Goal: Check status

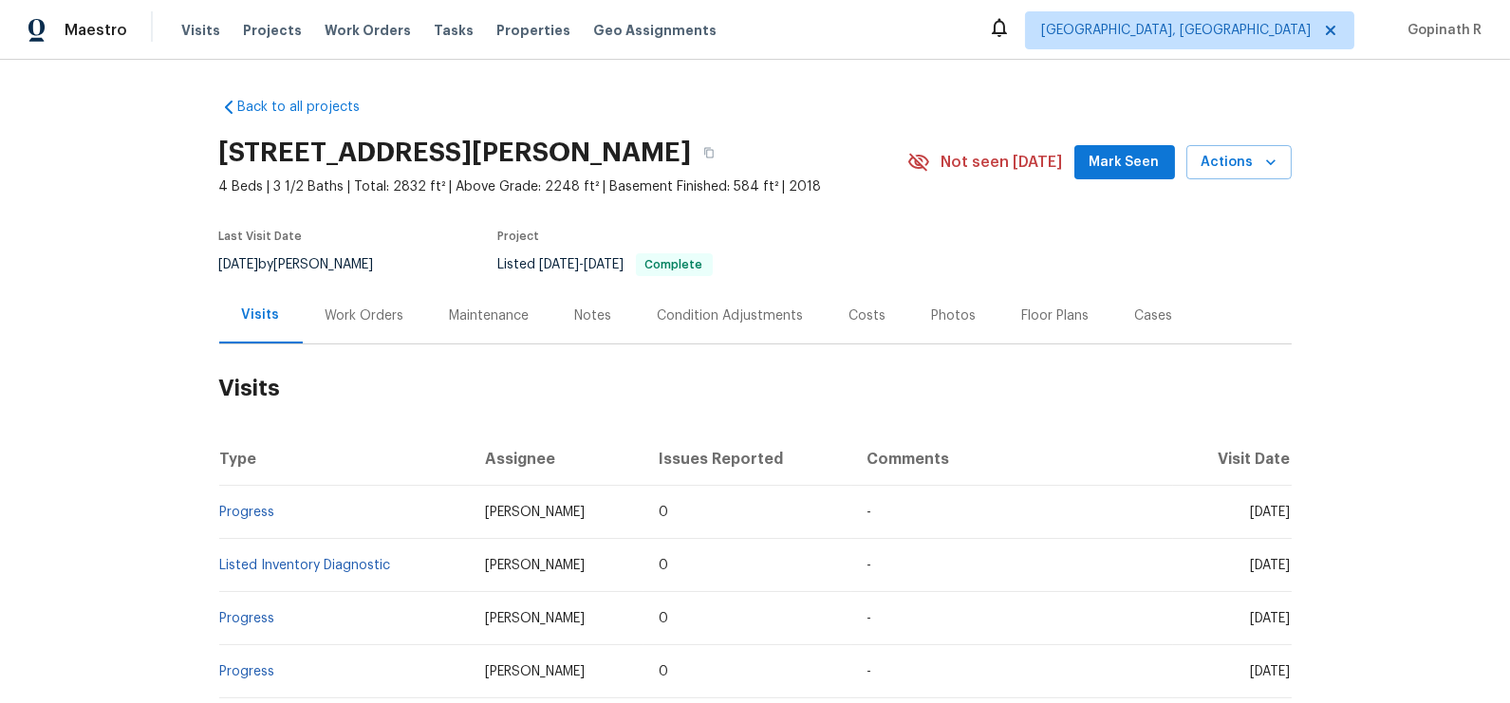
click at [359, 310] on div "Work Orders" at bounding box center [364, 315] width 79 height 19
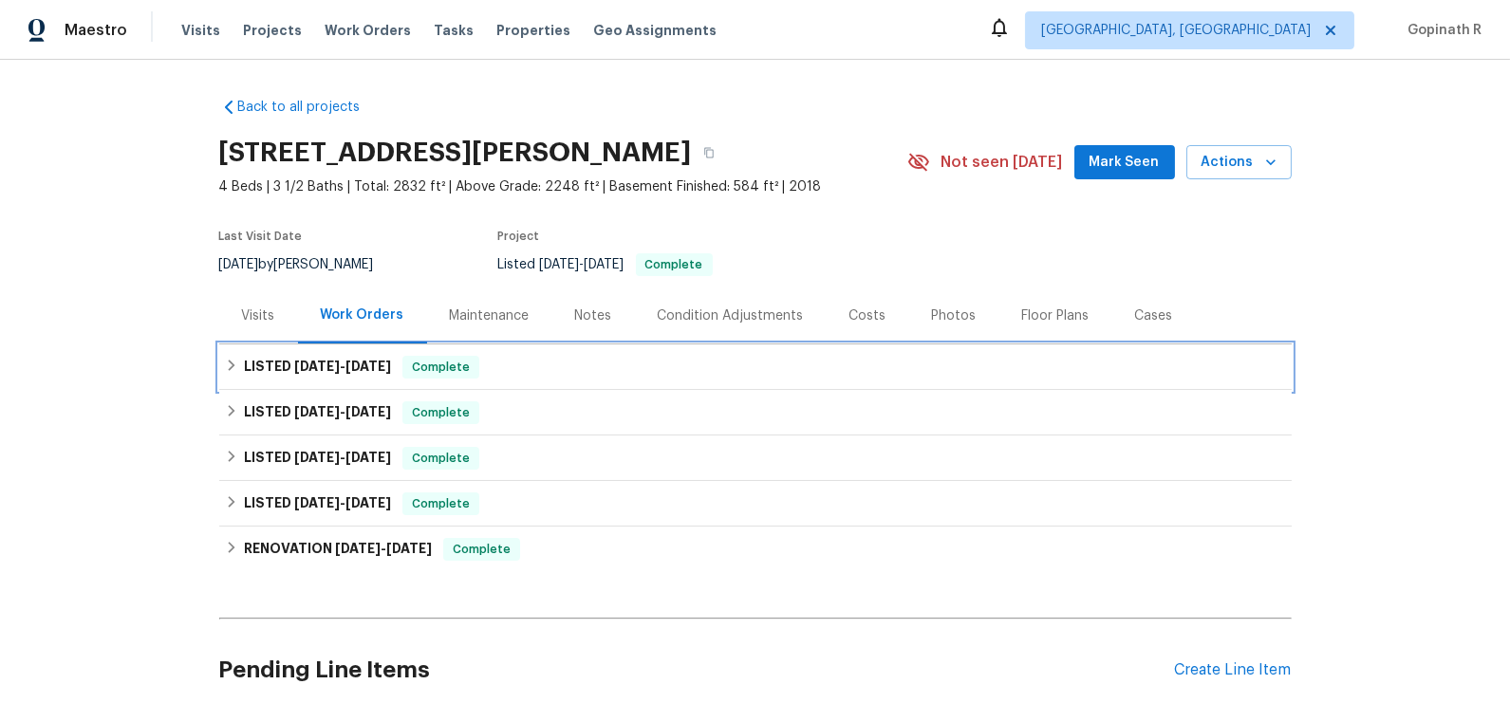
click at [452, 360] on span "Complete" at bounding box center [440, 367] width 73 height 19
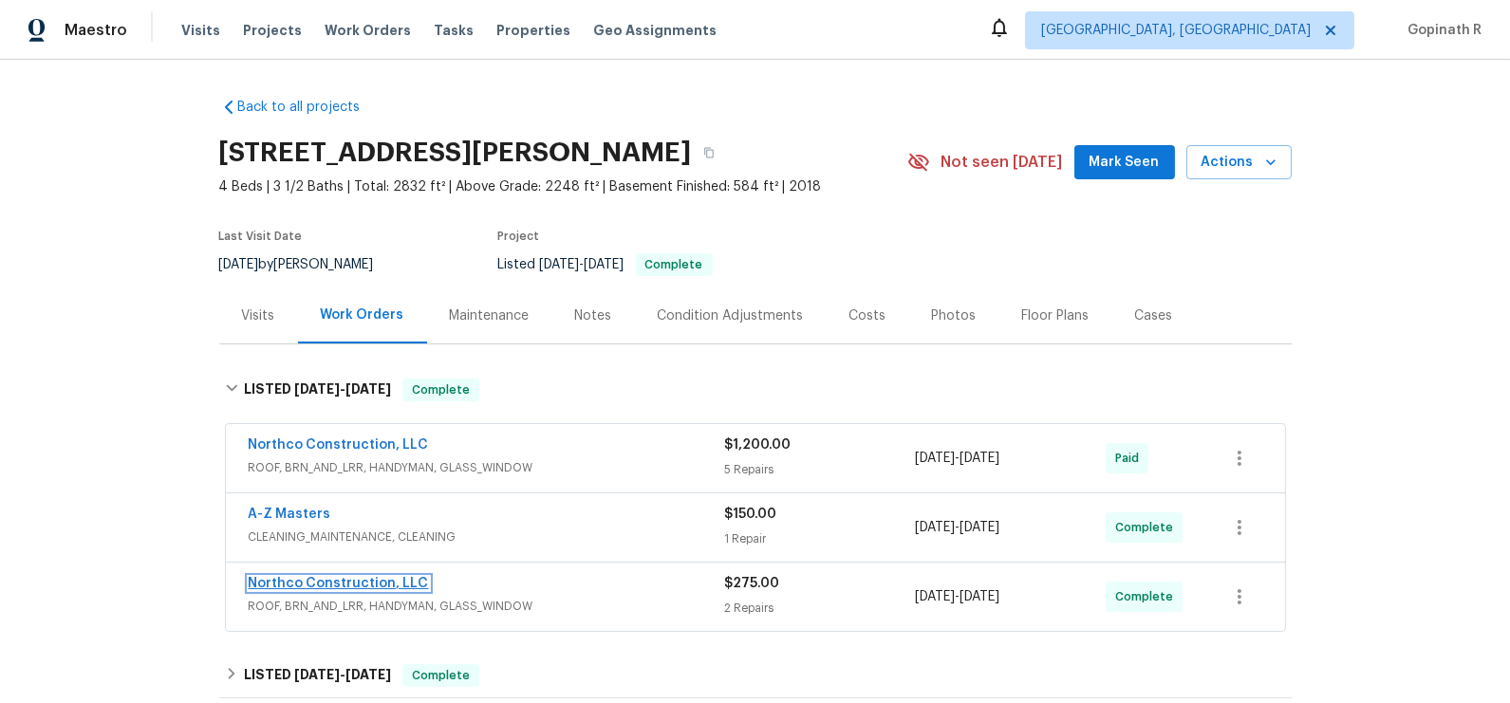
click at [395, 578] on link "Northco Construction, LLC" at bounding box center [339, 583] width 180 height 13
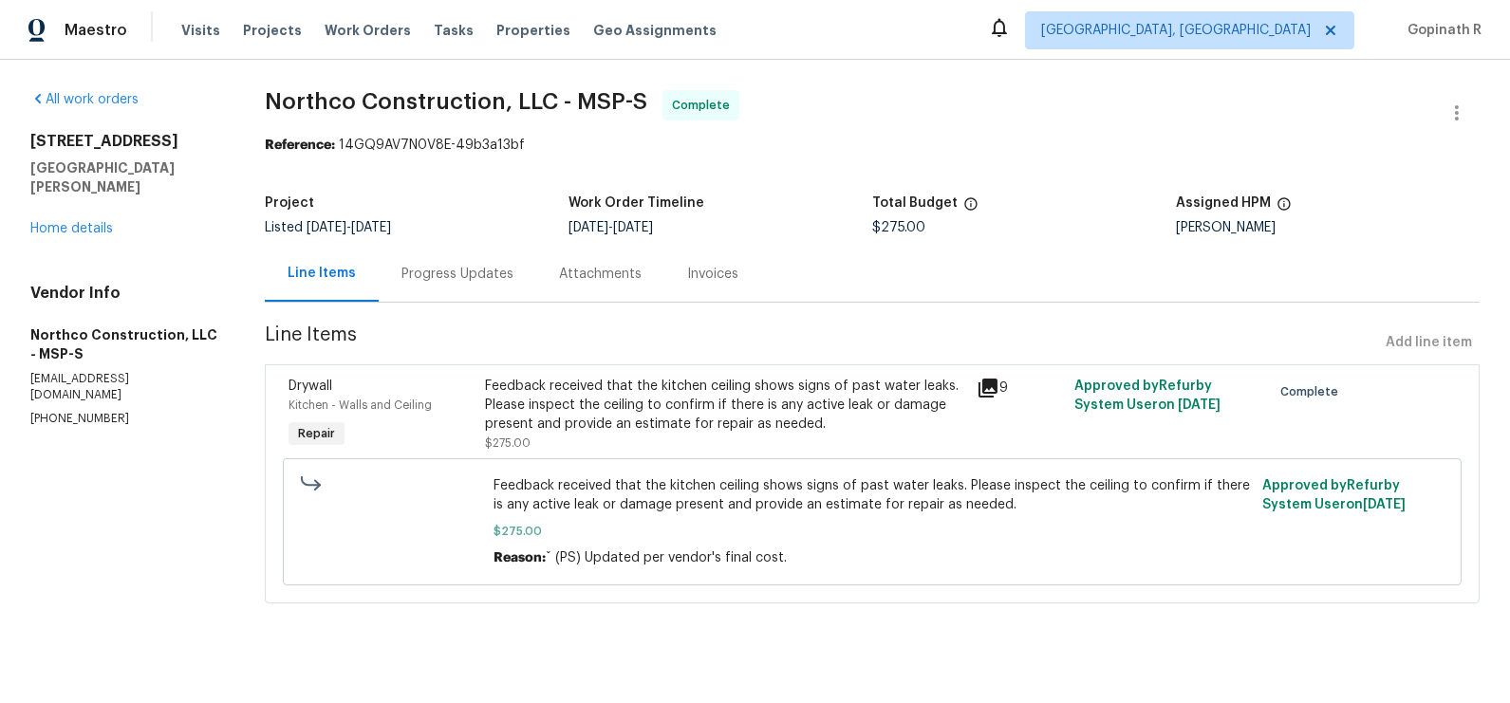
click at [459, 279] on div "Progress Updates" at bounding box center [457, 274] width 112 height 19
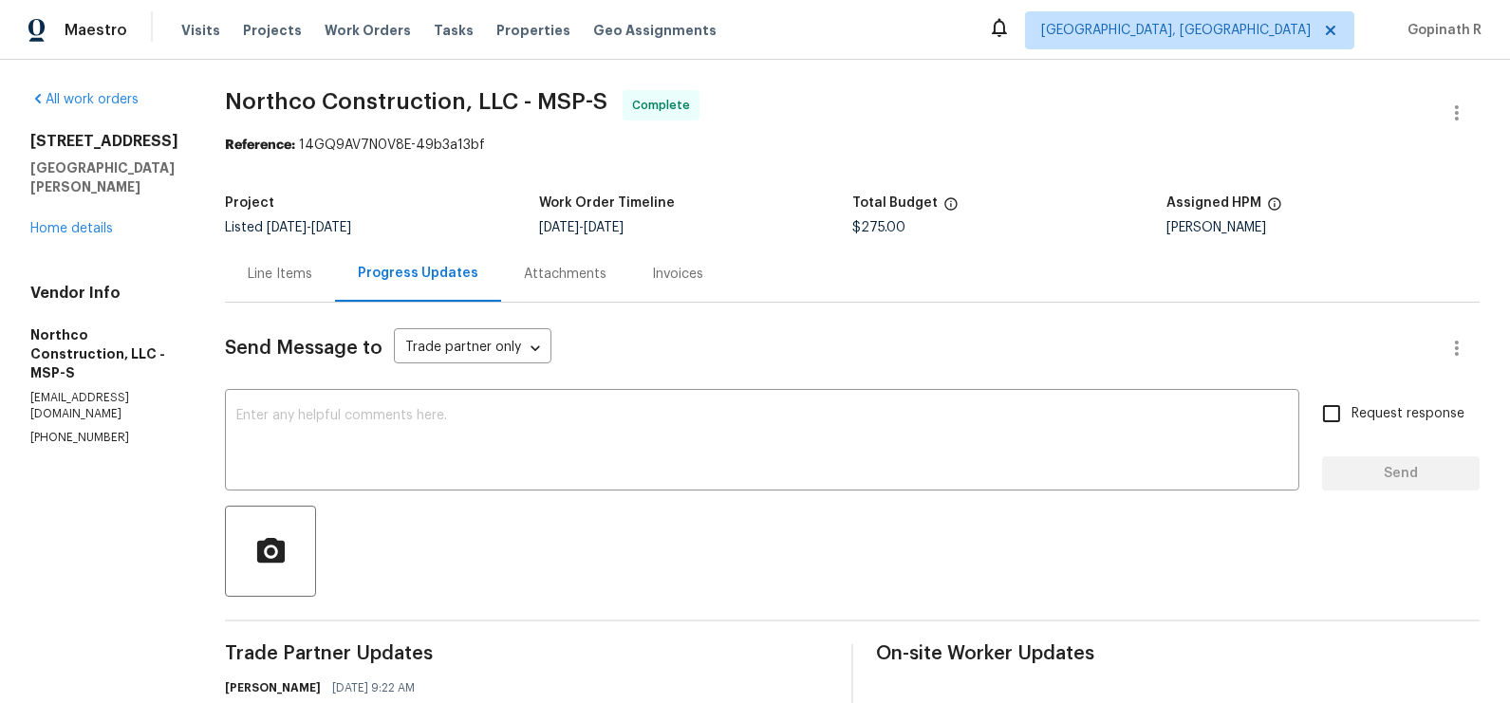
click at [302, 279] on div "Line Items" at bounding box center [280, 274] width 65 height 19
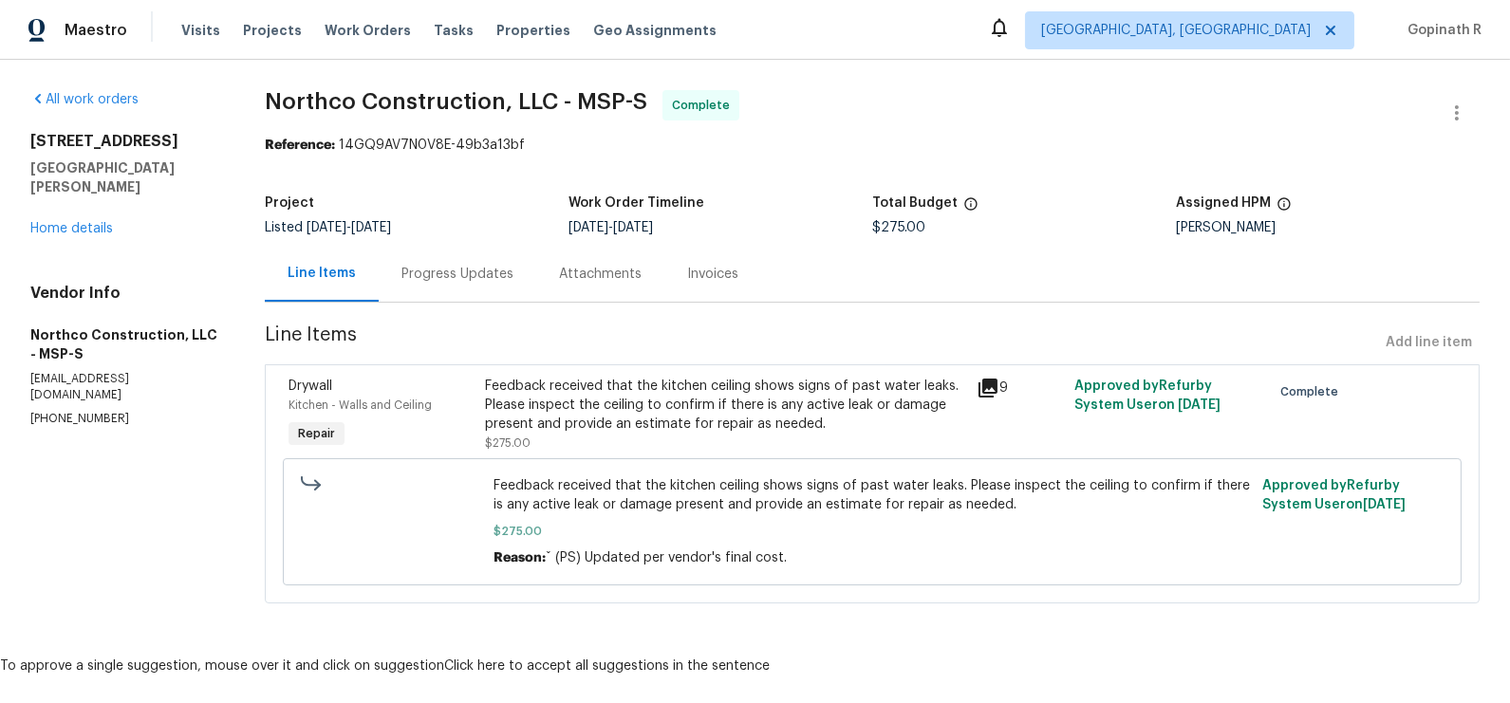
click at [556, 415] on div "Feedback received that the kitchen ceiling shows signs of past water leaks. Ple…" at bounding box center [724, 405] width 479 height 57
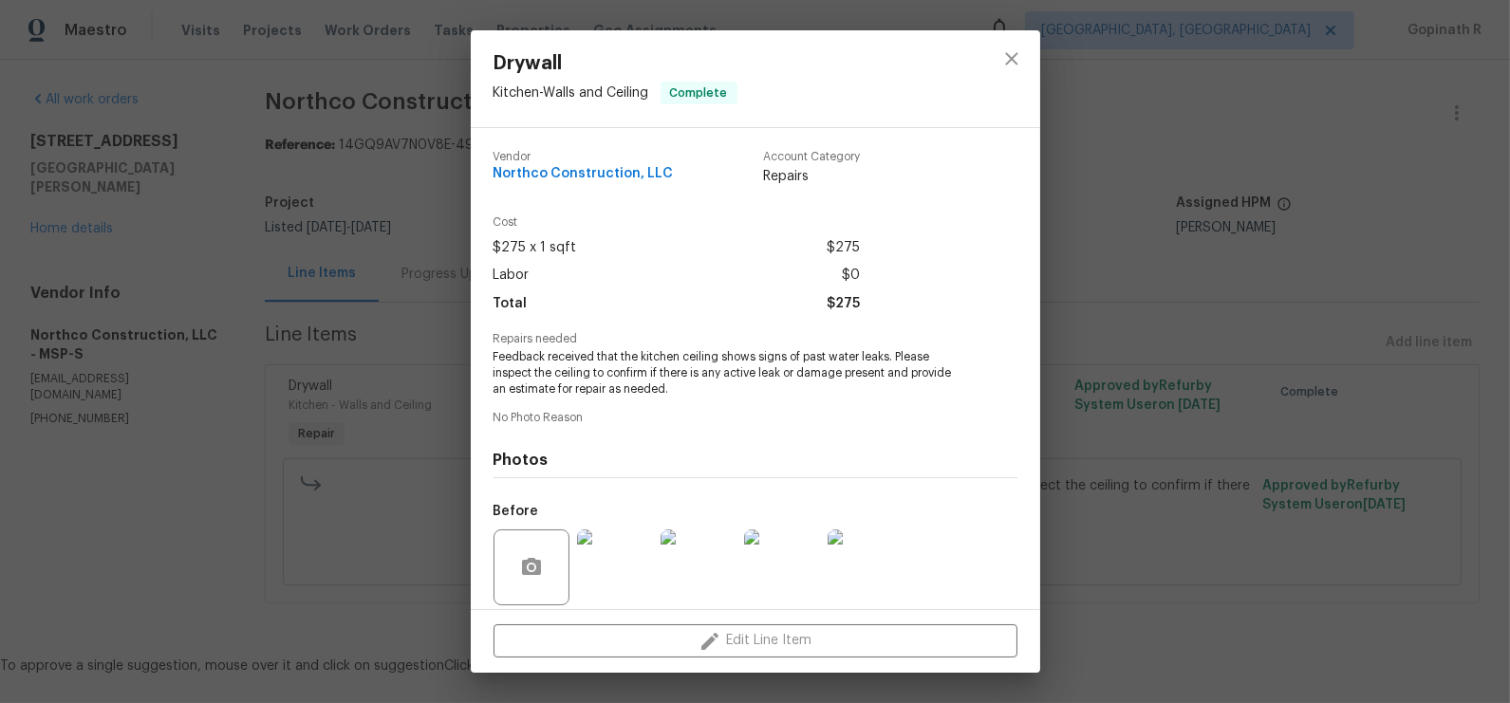
scroll to position [139, 0]
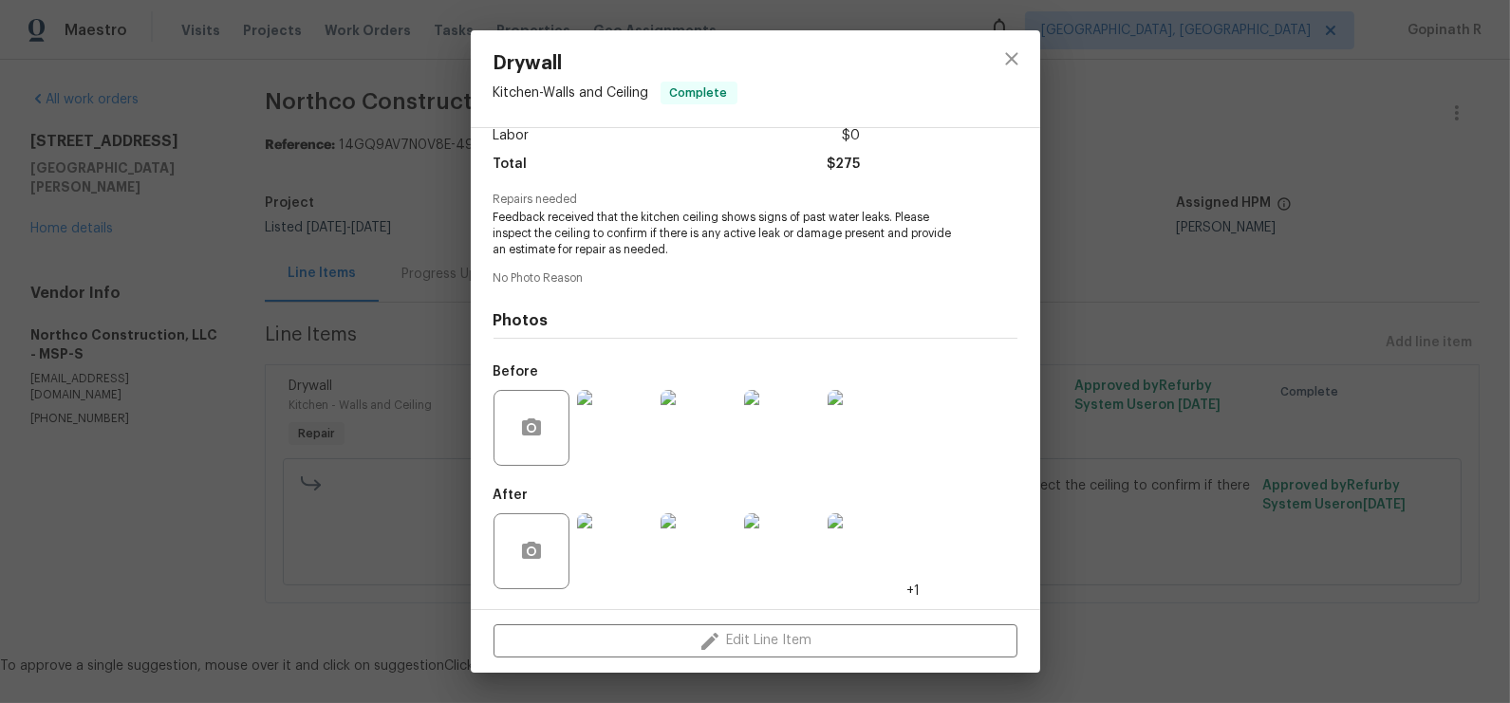
click at [623, 554] on img at bounding box center [615, 551] width 76 height 76
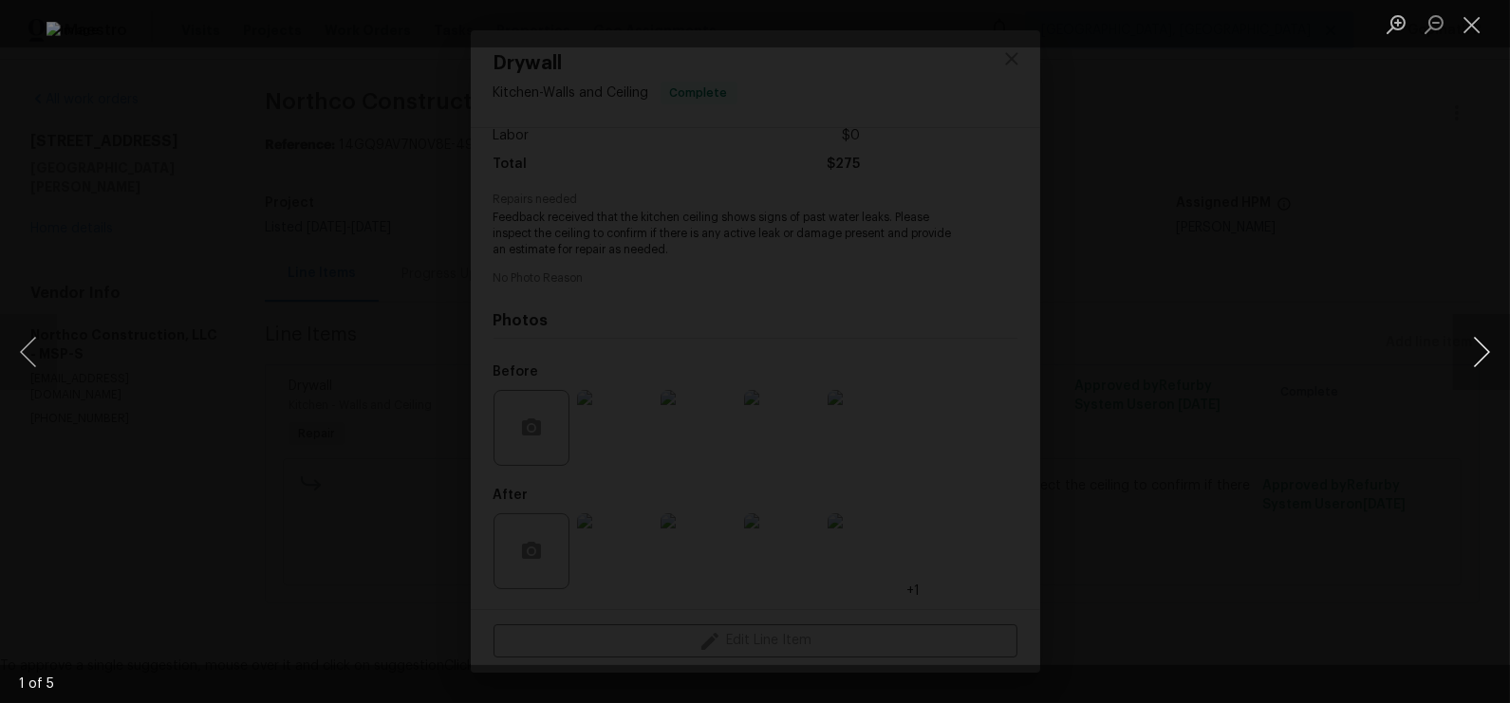
click at [1488, 343] on button "Next image" at bounding box center [1481, 352] width 57 height 76
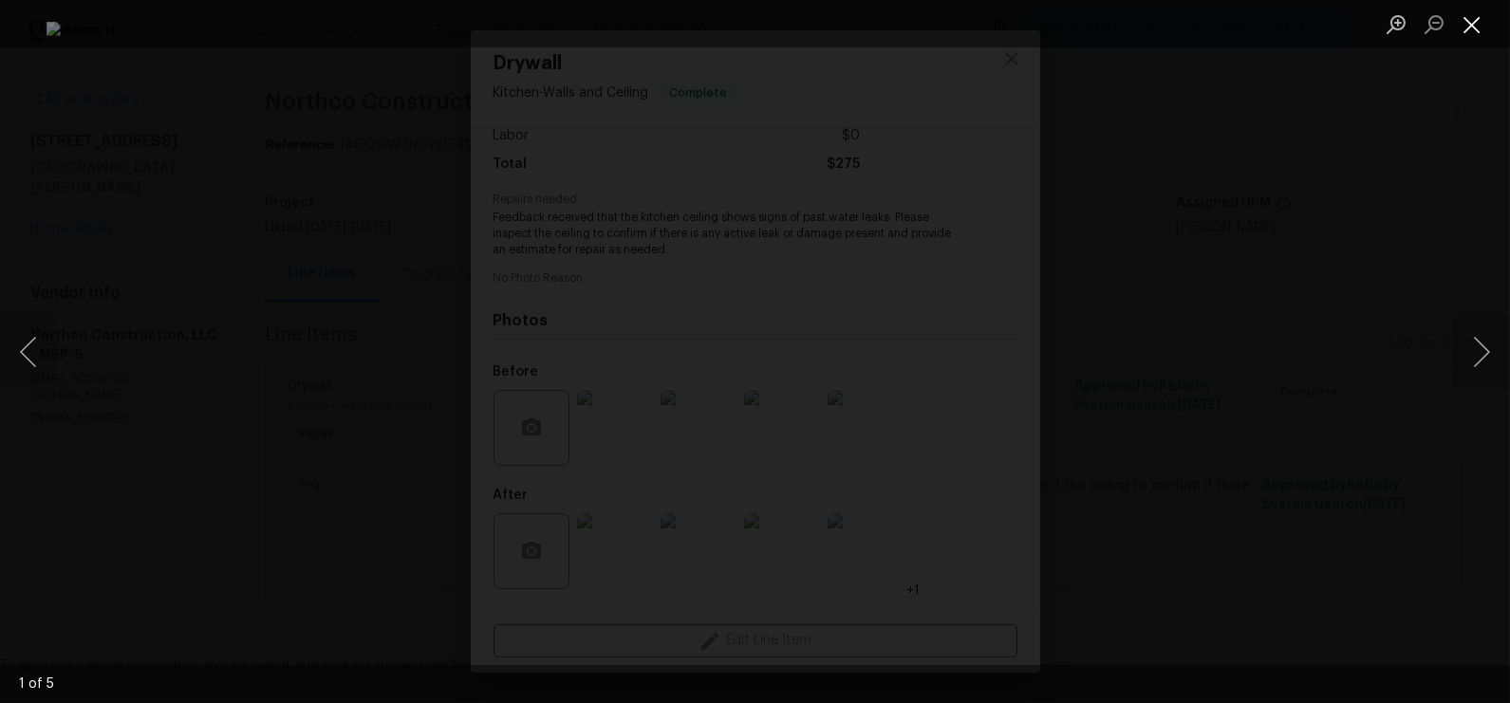
click at [1472, 27] on button "Close lightbox" at bounding box center [1472, 24] width 38 height 33
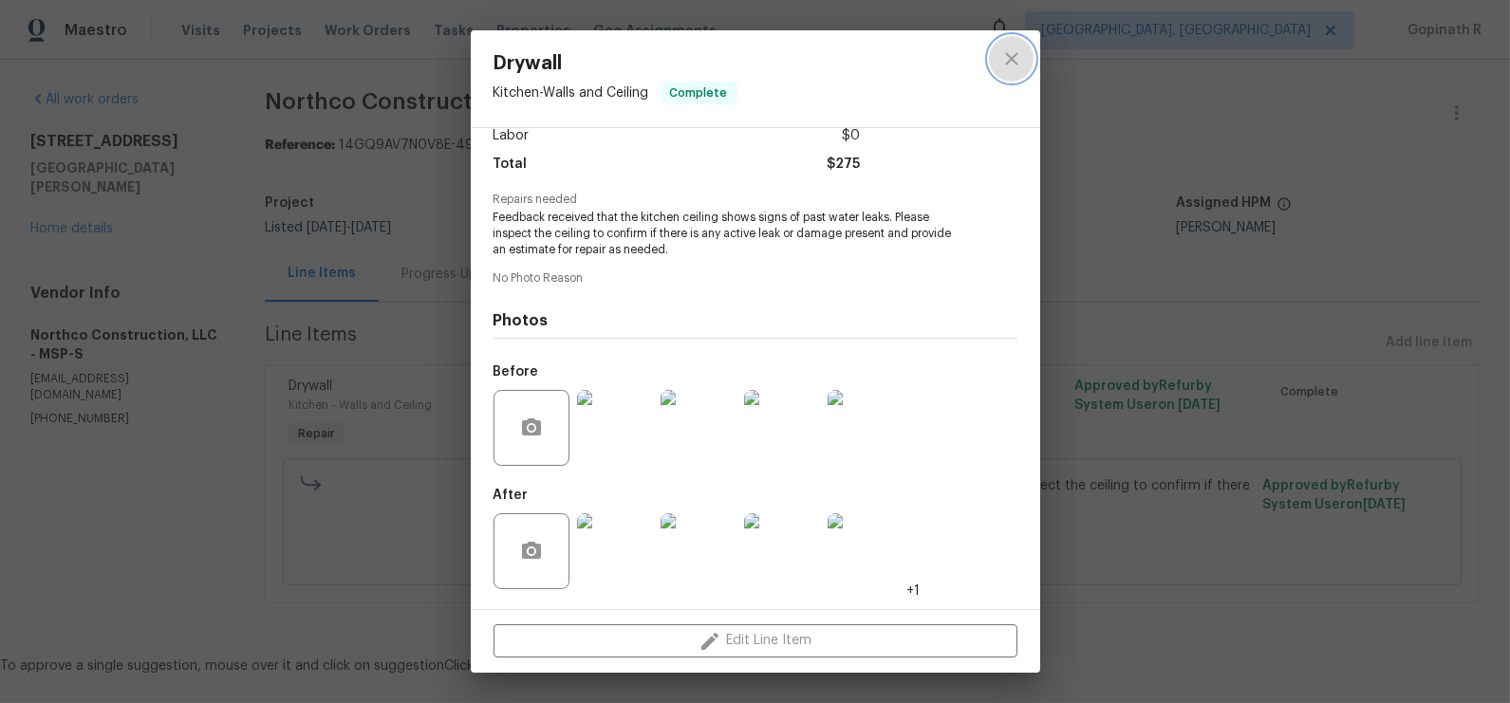
click at [1007, 69] on icon "close" at bounding box center [1011, 58] width 23 height 23
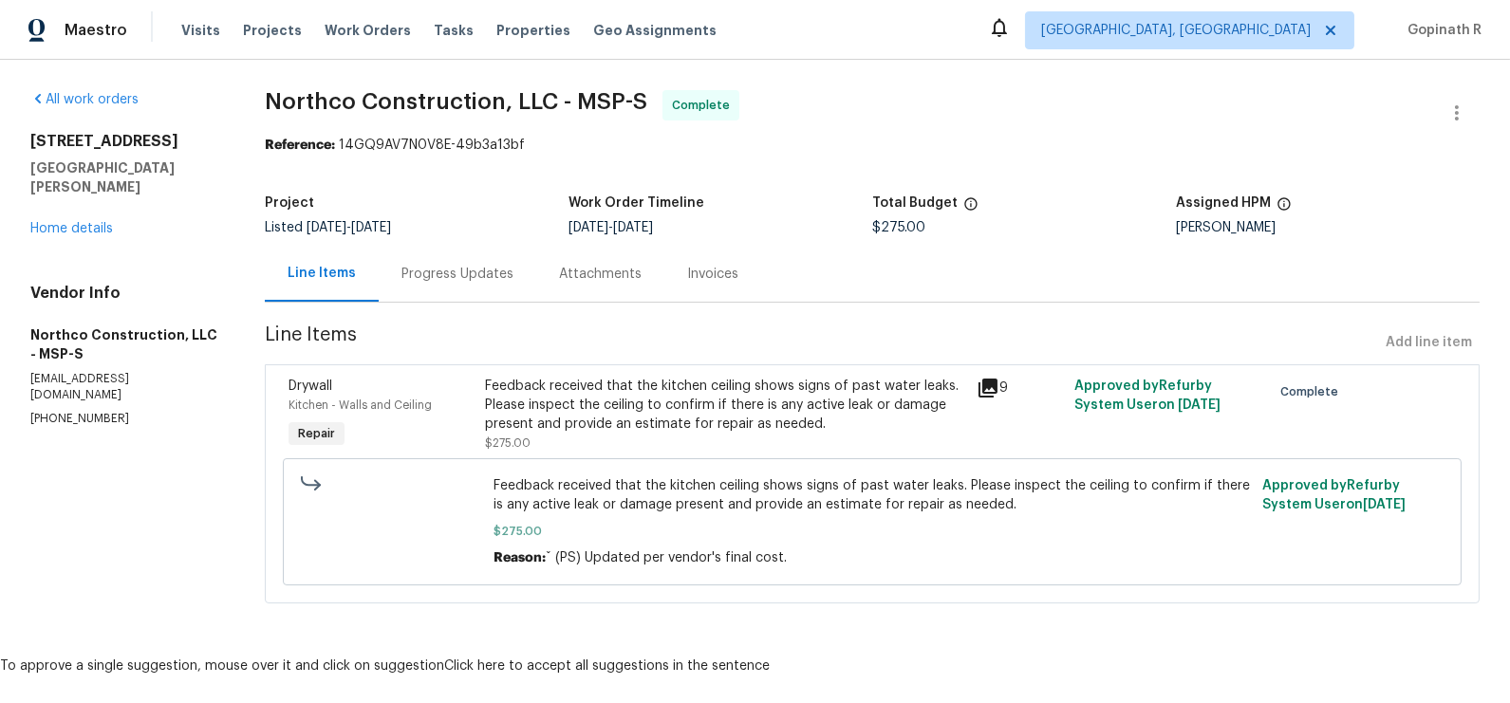
click at [471, 258] on div "Progress Updates" at bounding box center [457, 274] width 157 height 56
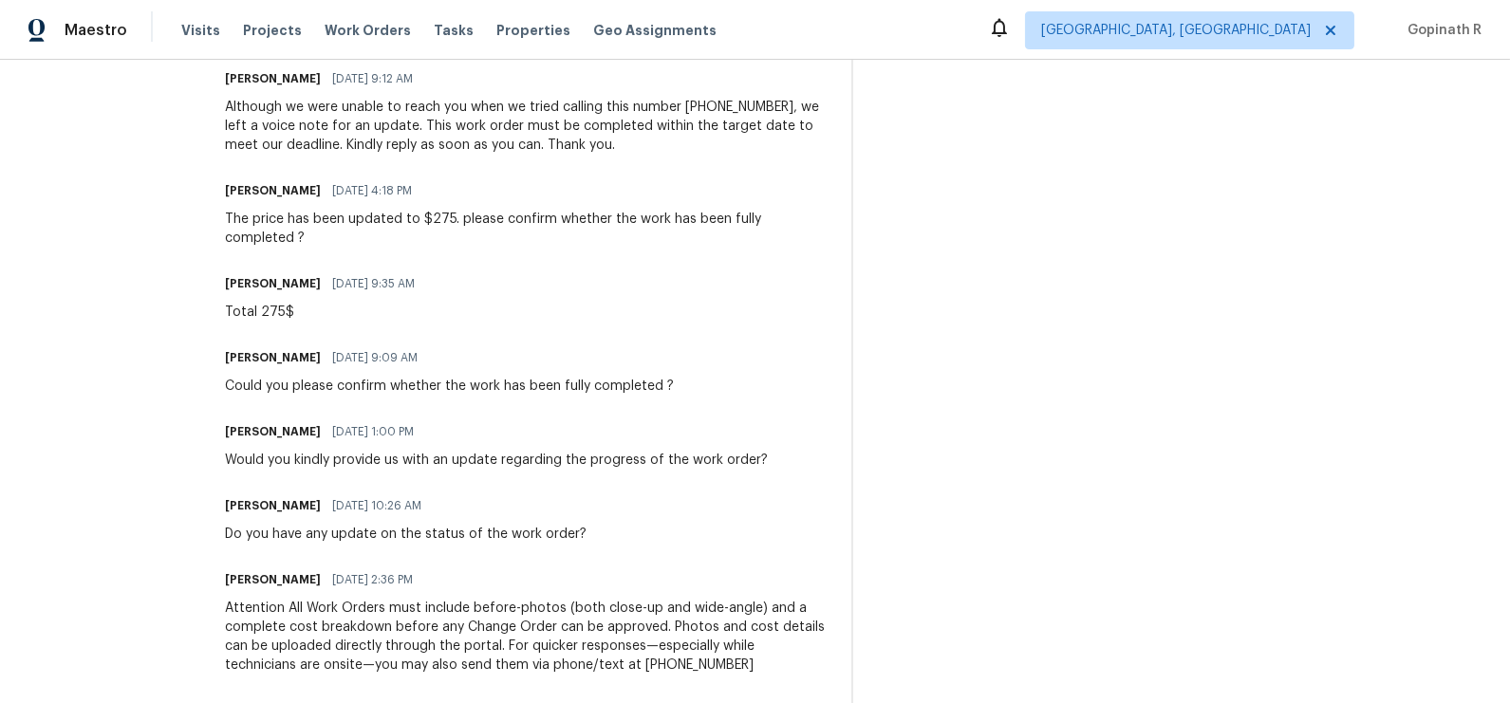
scroll to position [849, 0]
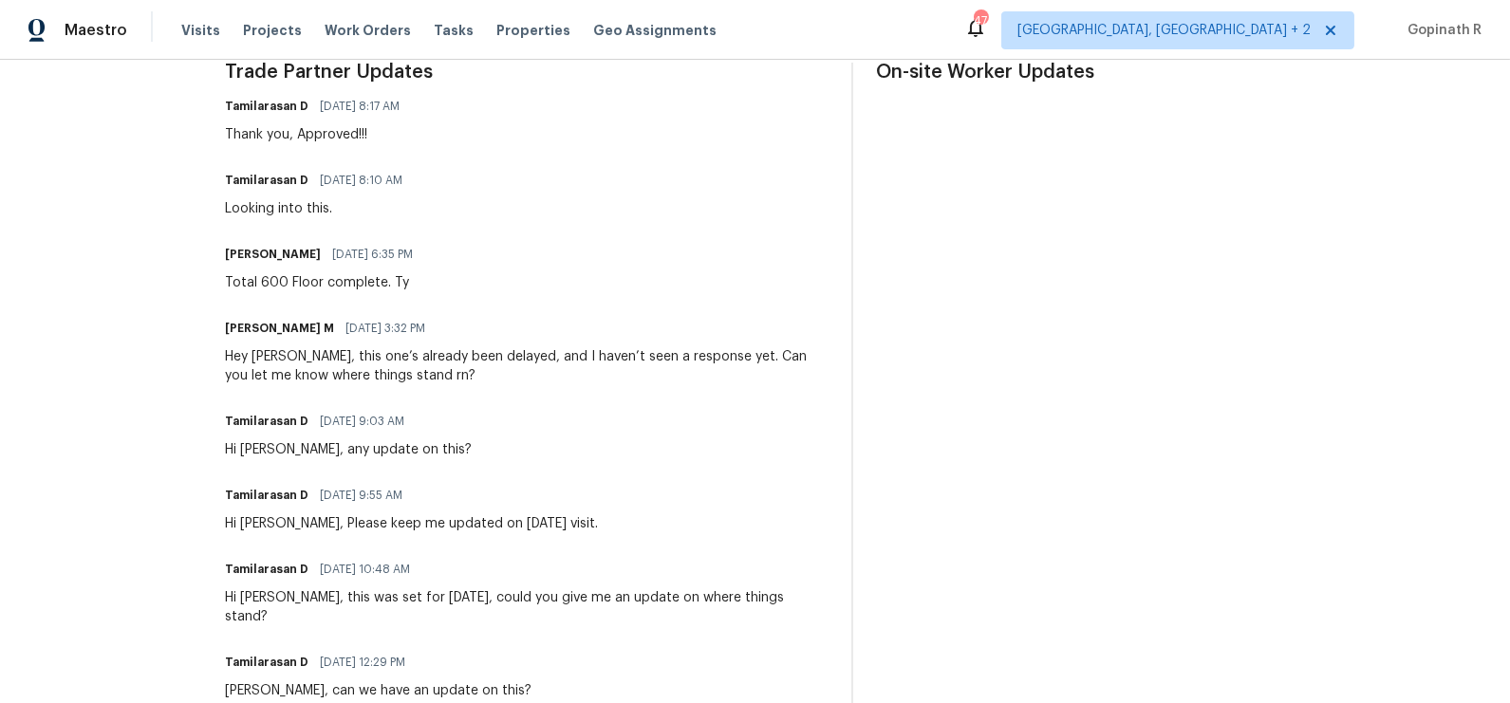
scroll to position [567, 0]
